Goal: Task Accomplishment & Management: Use online tool/utility

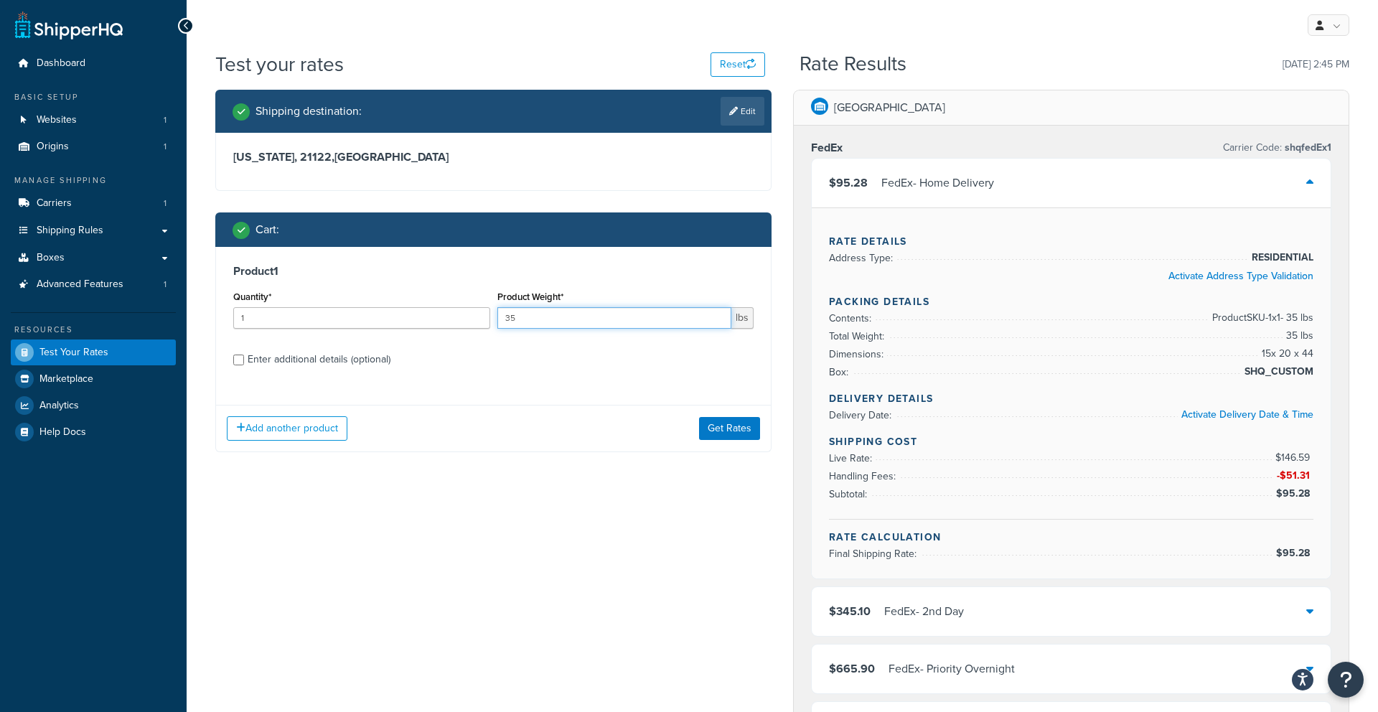
click at [530, 317] on input "35" at bounding box center [614, 318] width 235 height 22
type input "3"
type input "15"
click at [309, 352] on div "Enter additional details (optional)" at bounding box center [319, 360] width 143 height 20
click at [244, 355] on input "Enter additional details (optional)" at bounding box center [238, 360] width 11 height 11
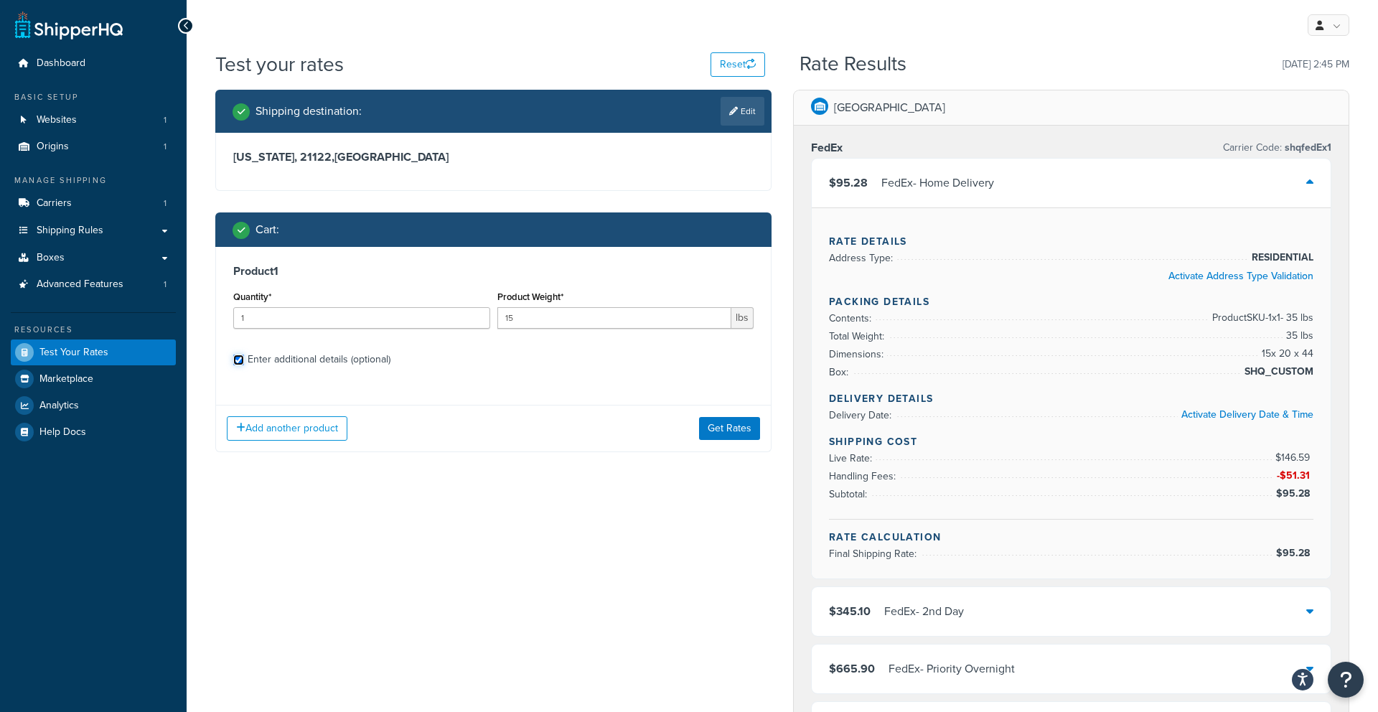
checkbox input "true"
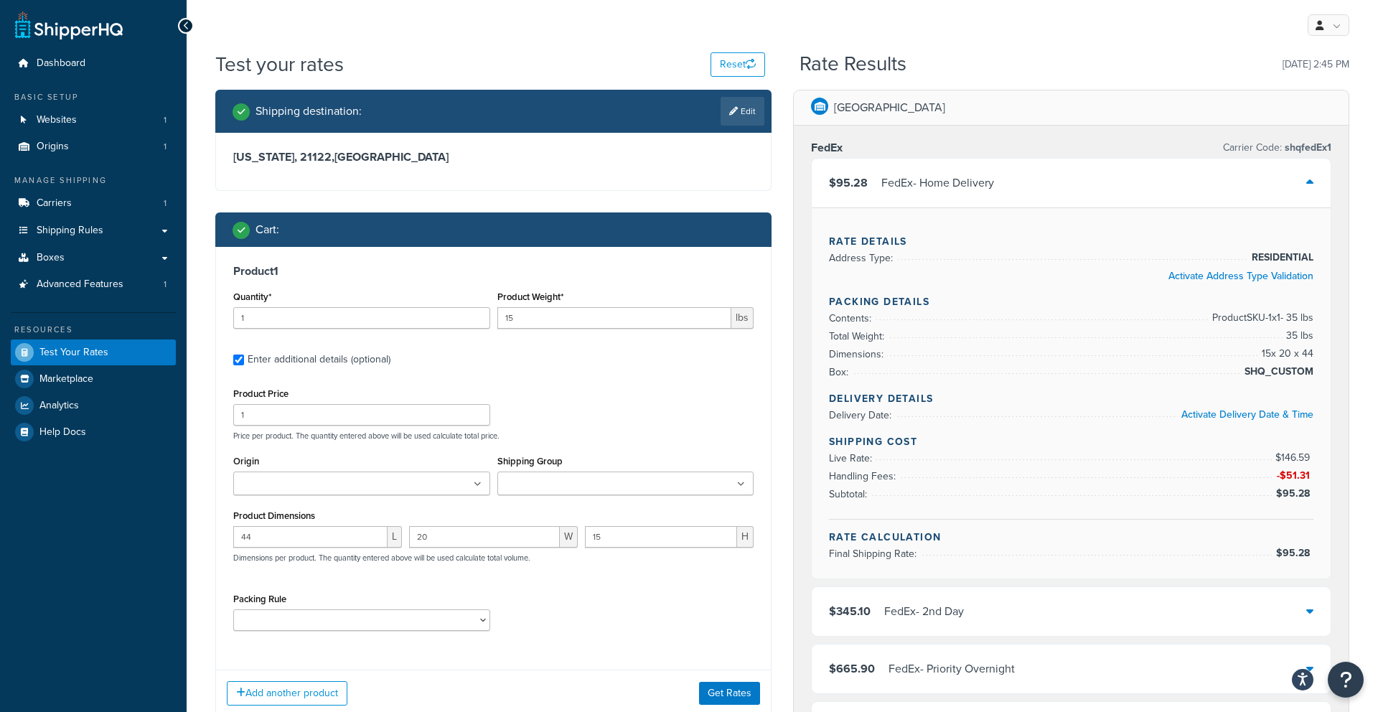
click at [322, 484] on input "Origin" at bounding box center [301, 485] width 127 height 16
click at [289, 543] on input "44" at bounding box center [310, 537] width 154 height 22
type input "4"
type input "30"
click at [428, 543] on input "20" at bounding box center [484, 537] width 151 height 22
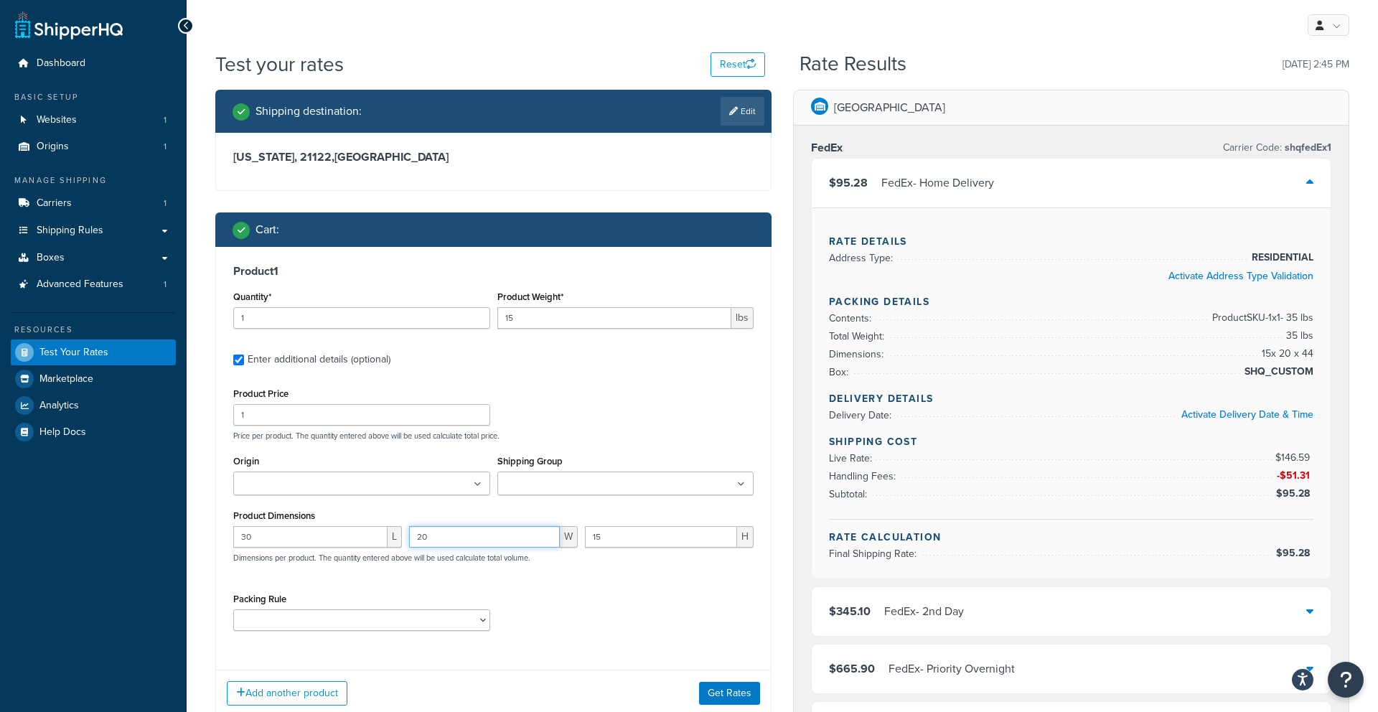
type input "2"
type input "10"
click at [666, 540] on input "15" at bounding box center [661, 537] width 152 height 22
type input "1"
type input "5"
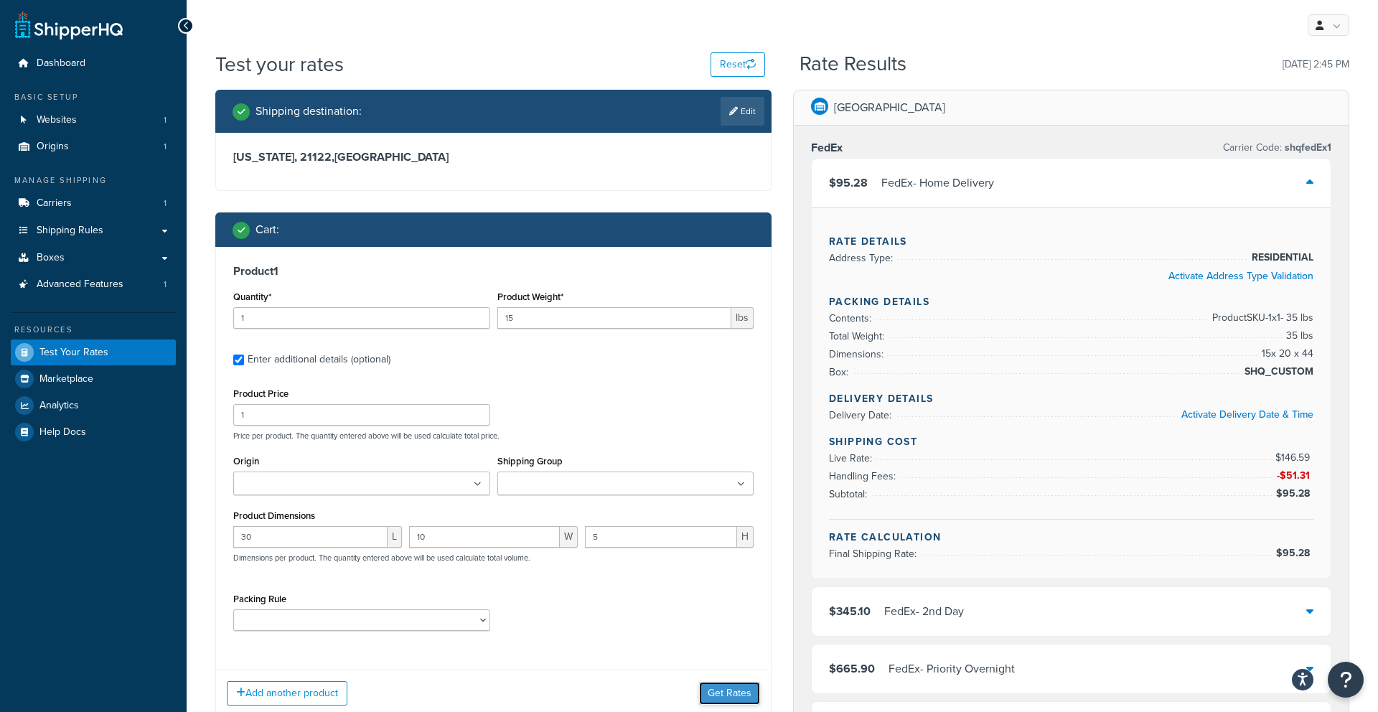
click at [746, 691] on button "Get Rates" at bounding box center [729, 693] width 61 height 23
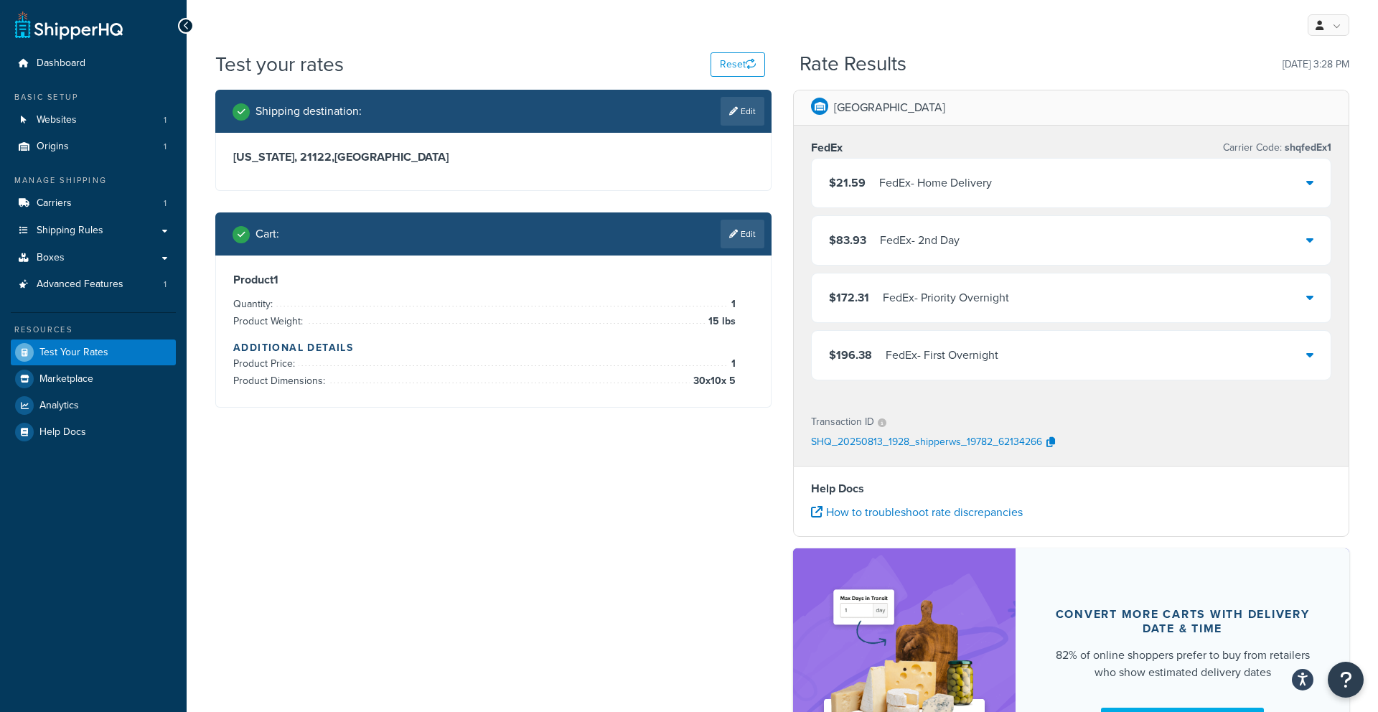
click at [1030, 171] on div "$21.59 FedEx - Home Delivery" at bounding box center [1071, 183] width 519 height 49
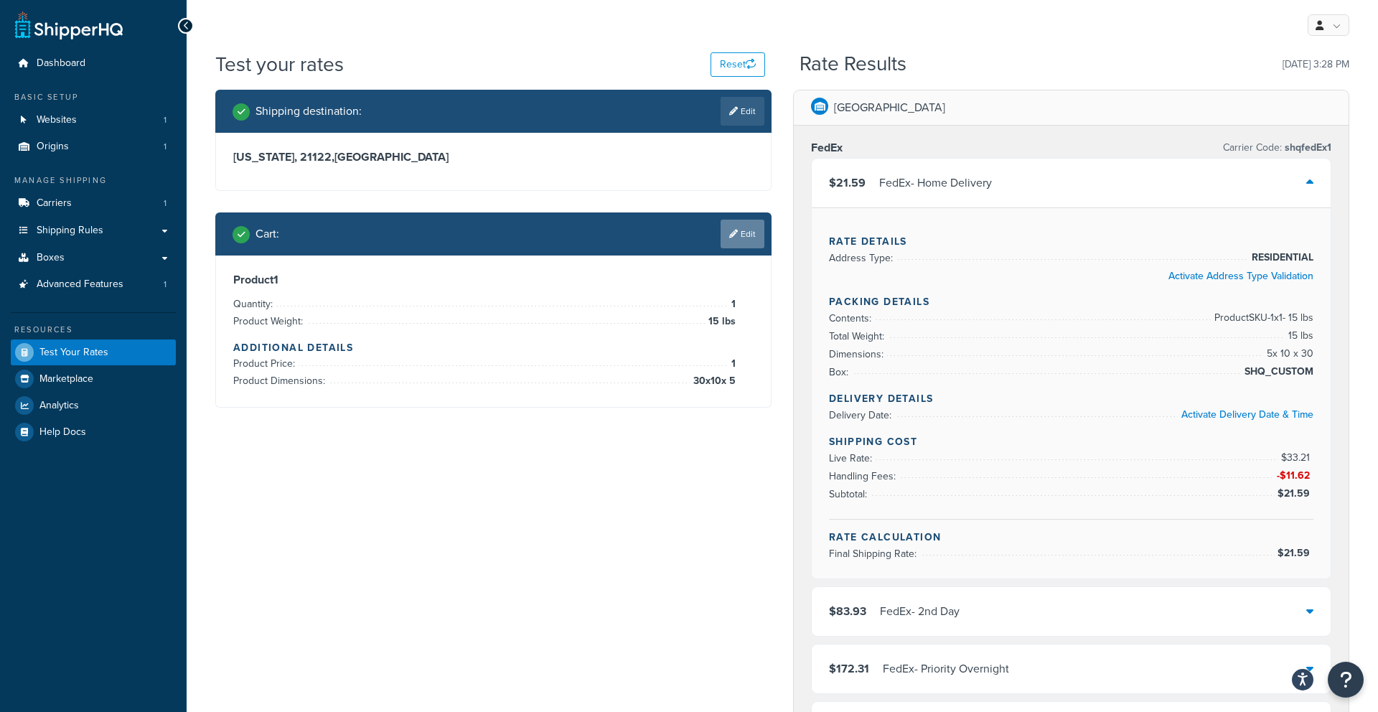
click at [734, 238] on icon at bounding box center [733, 234] width 9 height 9
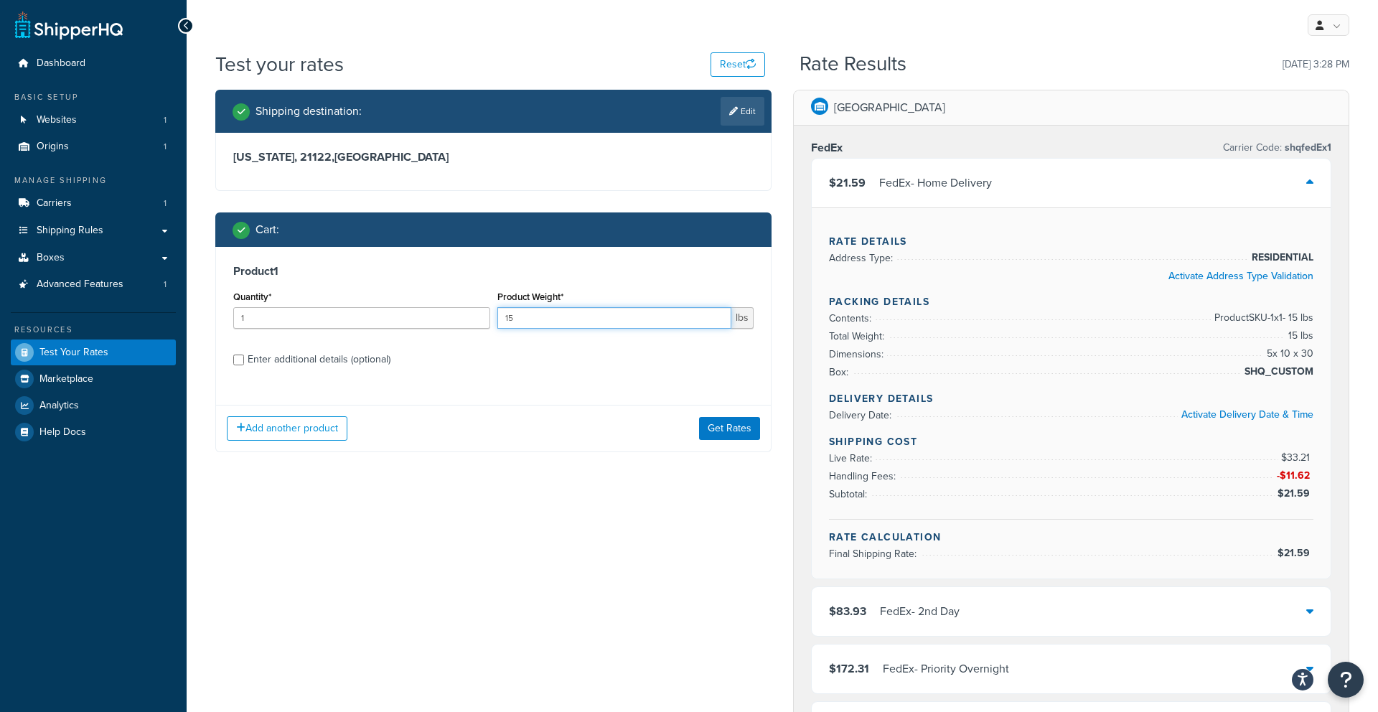
click at [652, 322] on input "15" at bounding box center [614, 318] width 235 height 22
type input "13"
click at [672, 411] on div "Add another product Get Rates" at bounding box center [493, 428] width 555 height 47
click at [734, 426] on button "Get Rates" at bounding box center [729, 428] width 61 height 23
